Goal: Find contact information: Find contact information

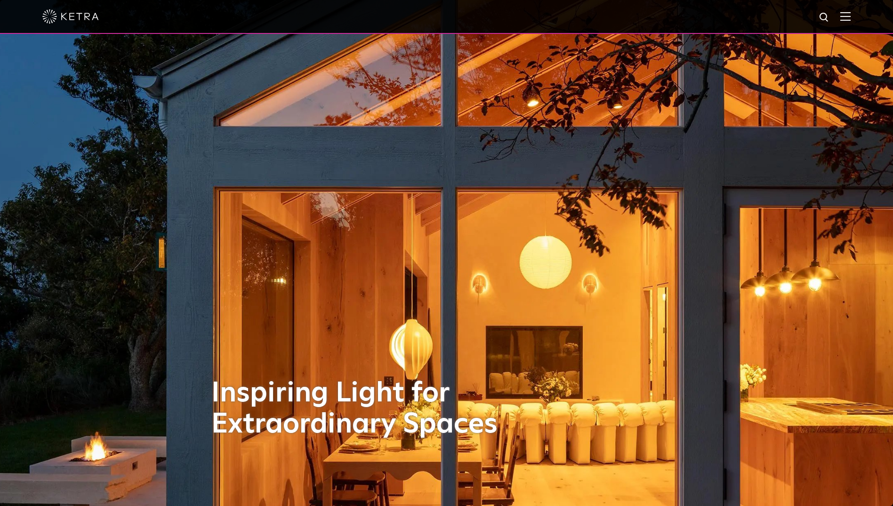
click at [851, 14] on img at bounding box center [846, 16] width 10 height 9
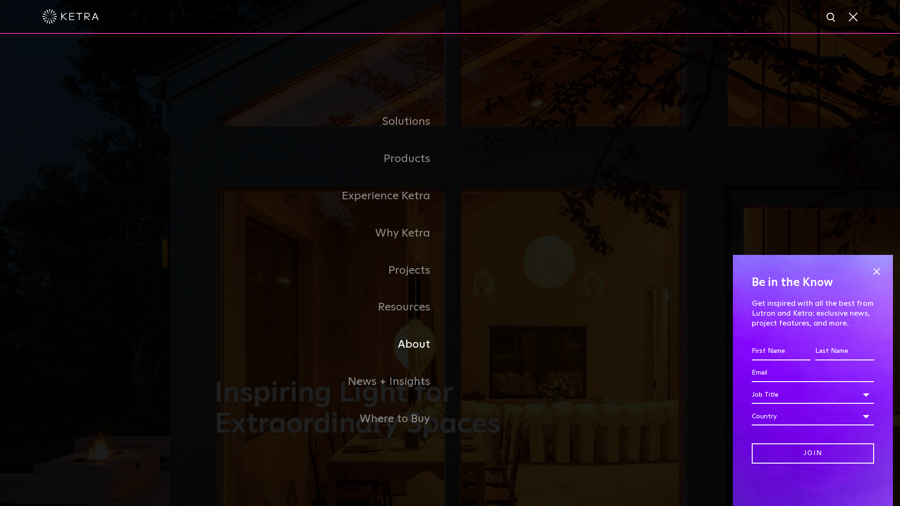
click at [410, 342] on link "About" at bounding box center [332, 344] width 235 height 37
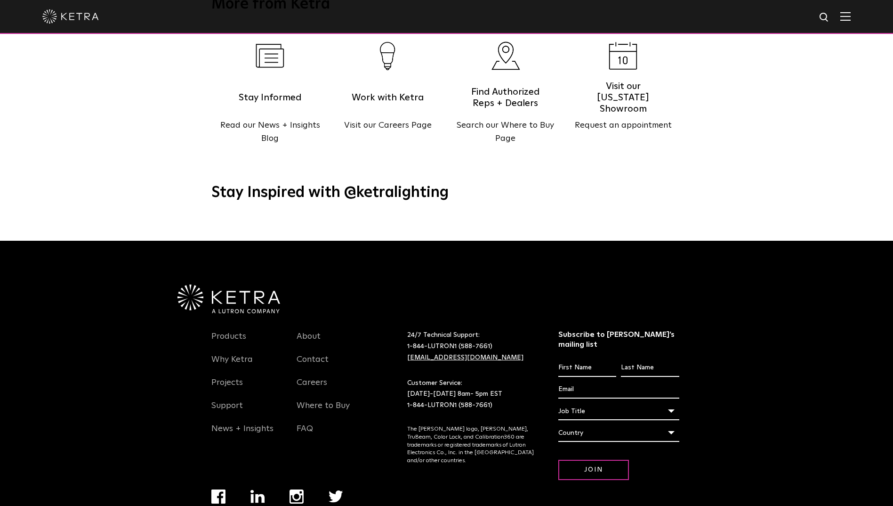
scroll to position [1214, 0]
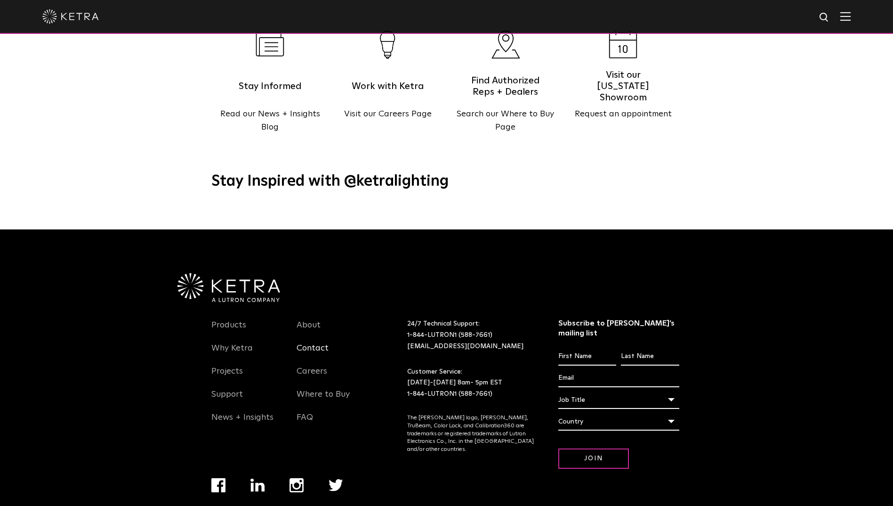
click at [312, 343] on link "Contact" at bounding box center [313, 354] width 32 height 22
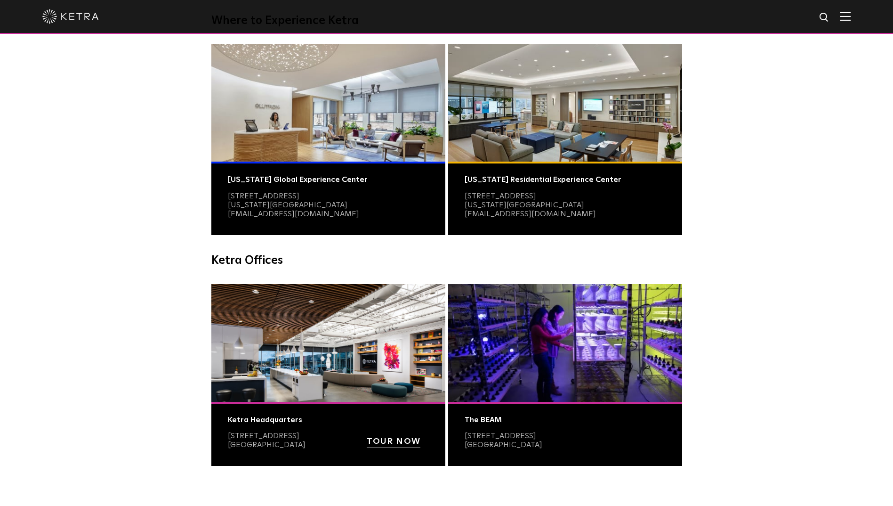
scroll to position [141, 0]
